Goal: Information Seeking & Learning: Learn about a topic

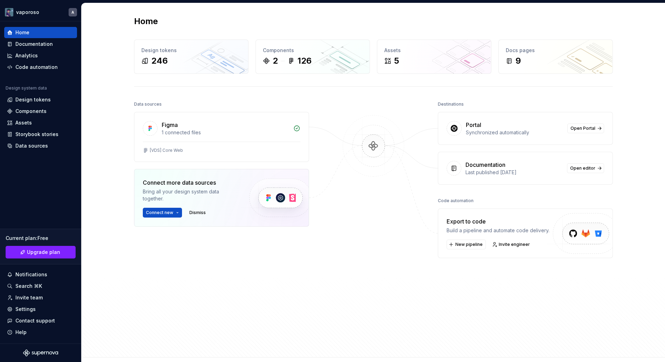
click at [108, 111] on div "Home Design tokens 246 Components 2 126 Assets 5 Docs pages 9 Data sources Figm…" at bounding box center [373, 180] width 583 height 354
click at [32, 308] on div "Settings" at bounding box center [25, 309] width 20 height 7
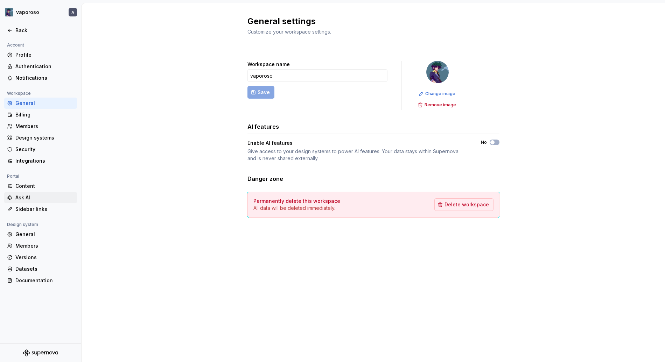
click at [17, 200] on div "Ask AI" at bounding box center [44, 197] width 59 height 7
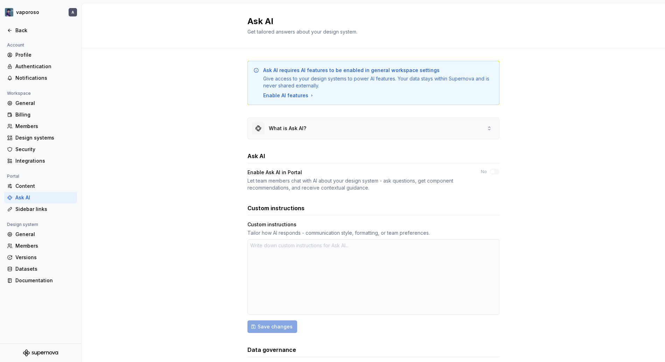
click at [279, 132] on div "What is Ask AI?" at bounding box center [279, 128] width 54 height 13
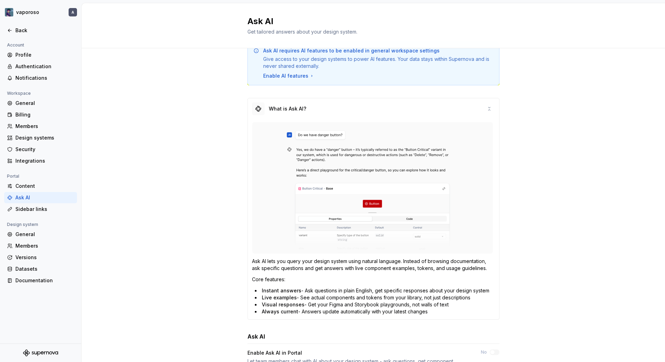
scroll to position [17, 0]
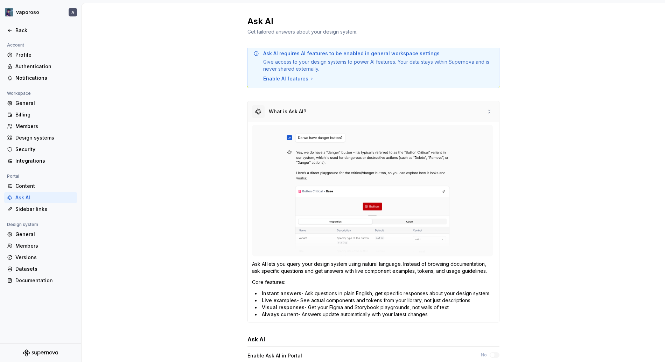
click at [301, 110] on div "What is Ask AI?" at bounding box center [287, 111] width 37 height 7
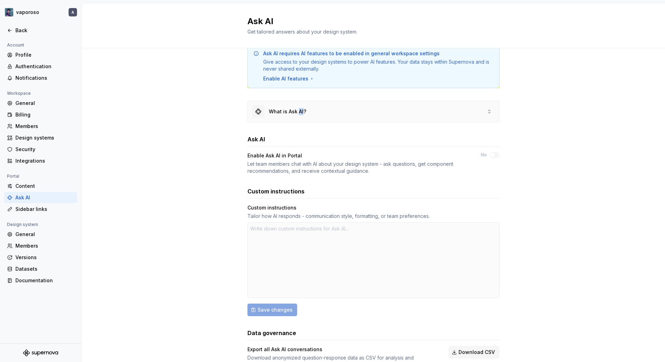
click at [301, 110] on div "What is Ask AI?" at bounding box center [287, 111] width 37 height 7
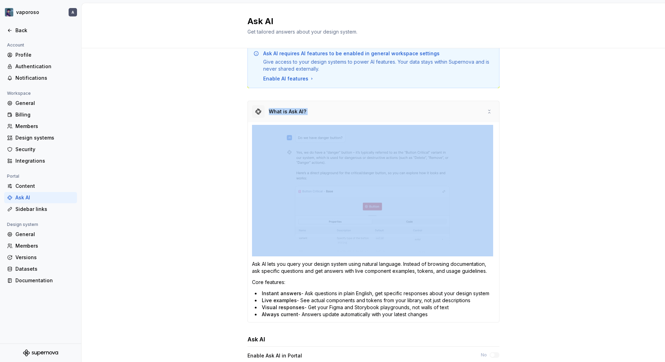
click at [301, 110] on div "What is Ask AI?" at bounding box center [287, 111] width 37 height 7
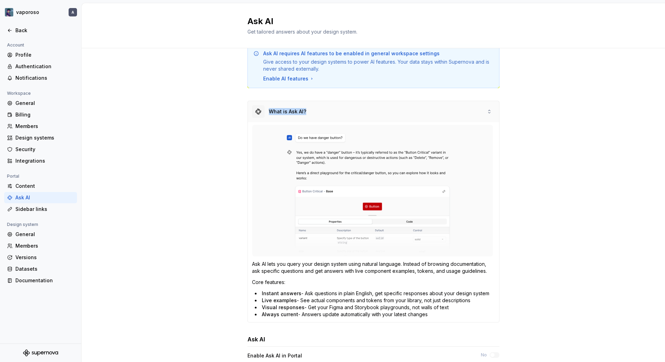
click at [301, 110] on div "What is Ask AI?" at bounding box center [287, 111] width 37 height 7
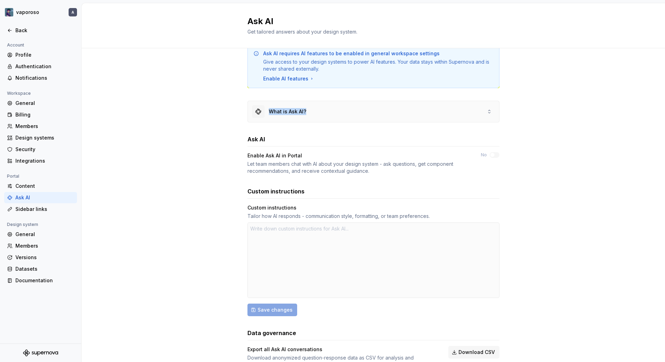
click at [301, 110] on div "What is Ask AI?" at bounding box center [287, 111] width 37 height 7
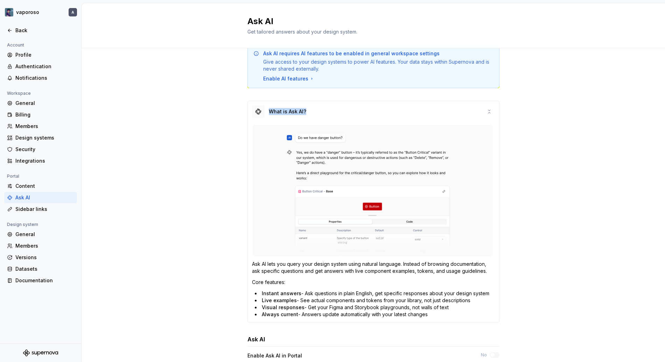
click at [238, 152] on div "Ask AI requires AI features to be enabled in general workspace settings Give ac…" at bounding box center [373, 313] width 583 height 564
click at [271, 112] on div "What is Ask AI?" at bounding box center [287, 111] width 37 height 7
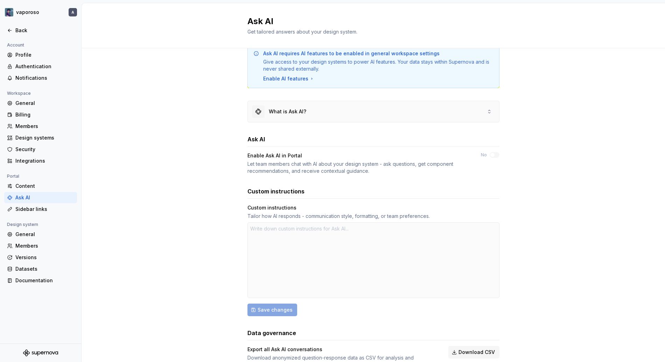
click at [283, 113] on div "What is Ask AI?" at bounding box center [287, 111] width 37 height 7
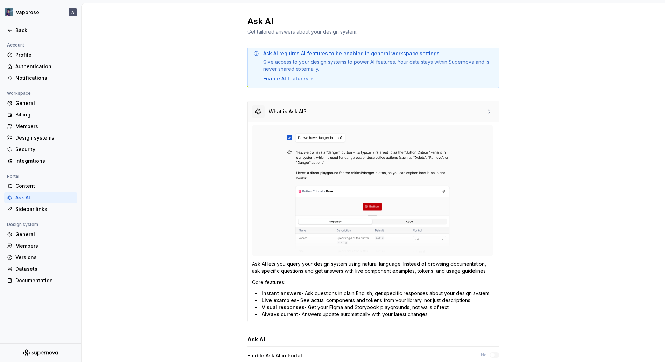
click at [287, 104] on div "What is Ask AI?" at bounding box center [373, 111] width 251 height 21
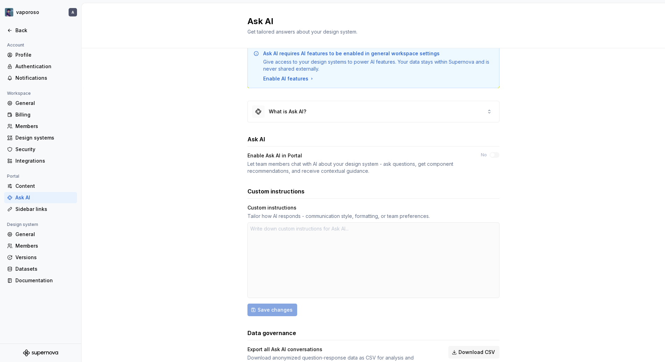
click at [171, 176] on div "Ask AI requires AI features to be enabled in general workspace settings Give ac…" at bounding box center [373, 213] width 583 height 364
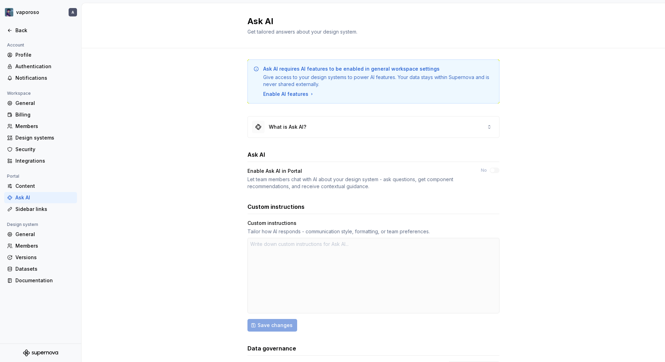
scroll to position [16, 0]
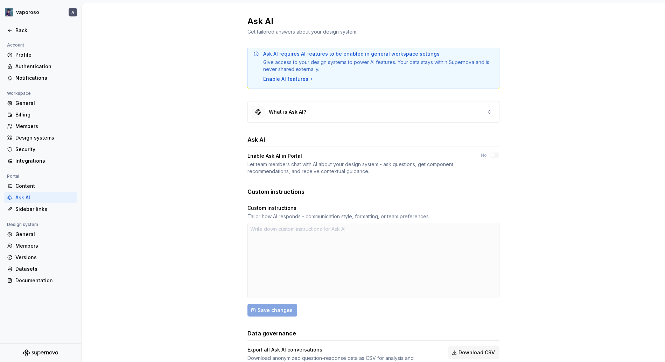
click at [171, 176] on div "Ask AI requires AI features to be enabled in general workspace settings Give ac…" at bounding box center [373, 214] width 583 height 364
type textarea "*"
